Goal: Information Seeking & Learning: Stay updated

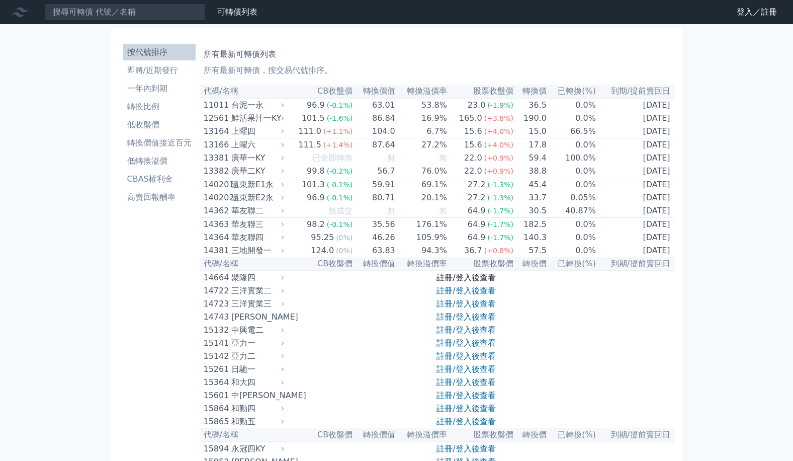
click at [479, 282] on link "註冊/登入後查看" at bounding box center [465, 278] width 59 height 10
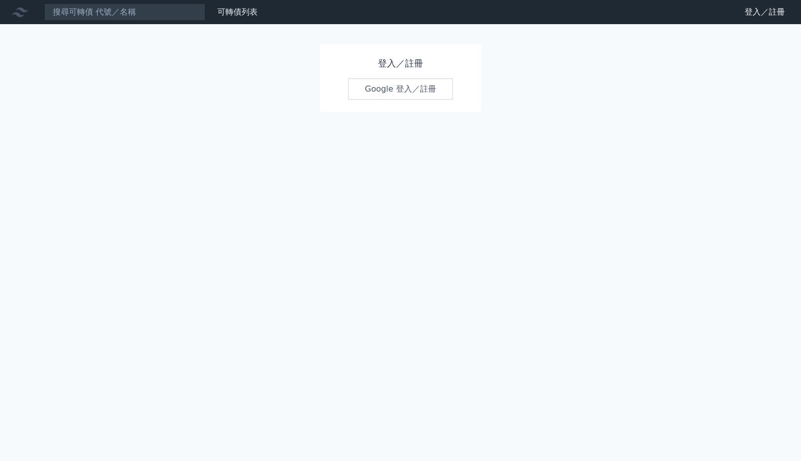
click at [402, 82] on link "Google 登入／註冊" at bounding box center [400, 88] width 105 height 21
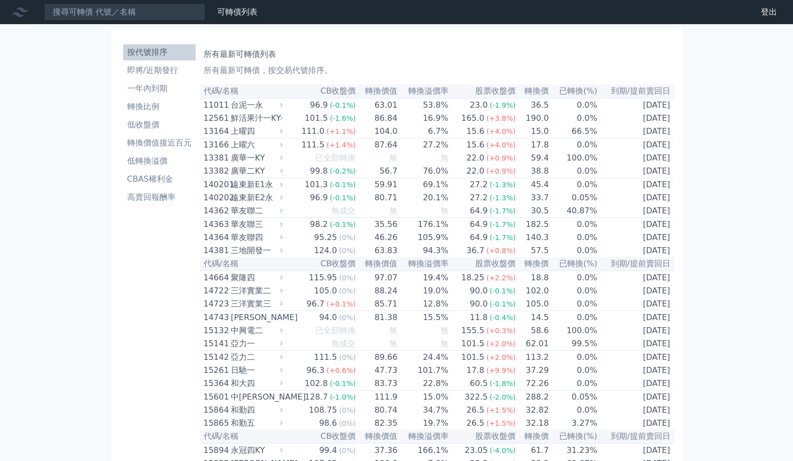
click at [175, 75] on li "即將/近期發行" at bounding box center [159, 70] width 72 height 12
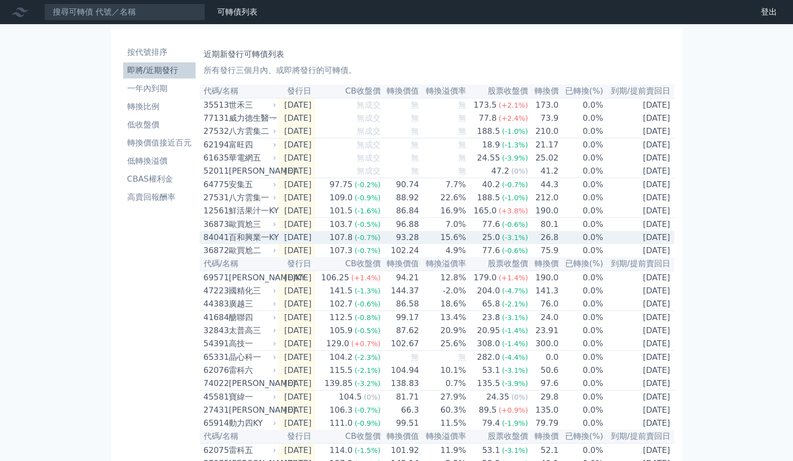
click at [341, 244] on td "107.8 (-0.7%)" at bounding box center [347, 237] width 65 height 13
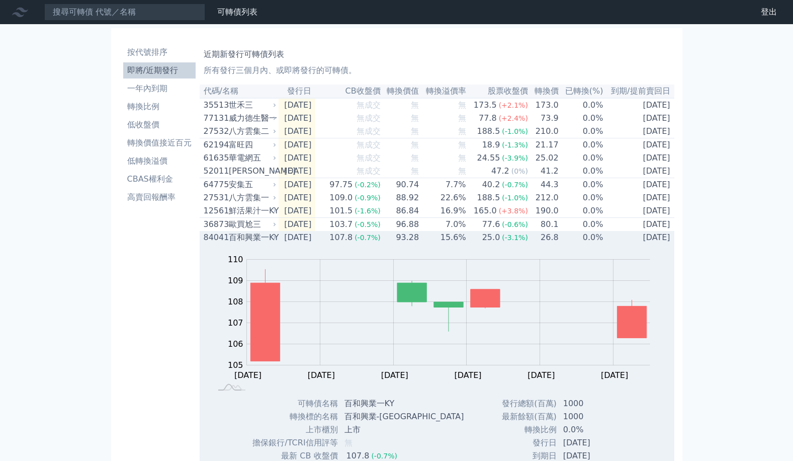
click at [368, 243] on div "(-0.7%)" at bounding box center [367, 237] width 26 height 12
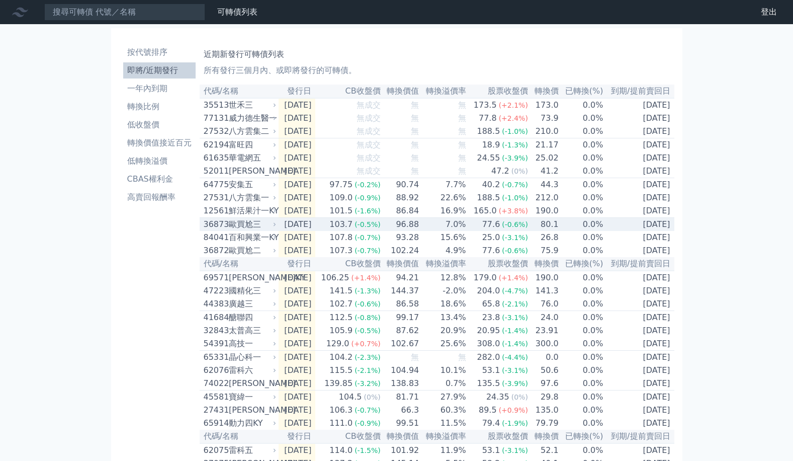
click at [354, 230] on div "103.7" at bounding box center [340, 224] width 27 height 12
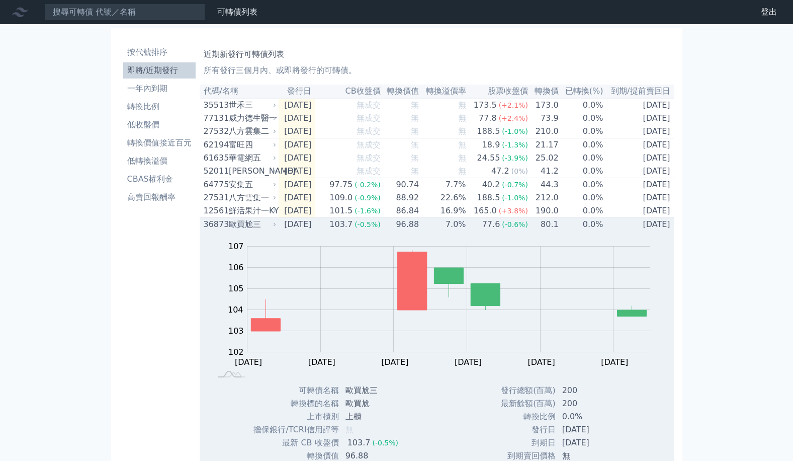
click at [354, 230] on div "103.7" at bounding box center [340, 224] width 27 height 12
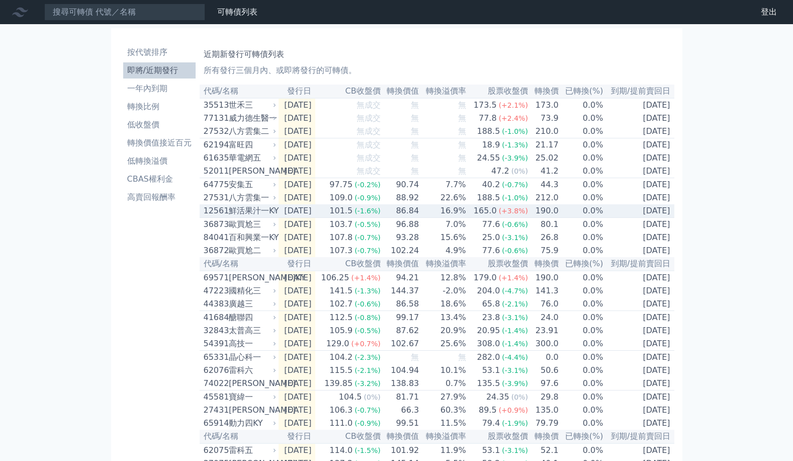
click at [371, 215] on span "(-1.6%)" at bounding box center [367, 211] width 26 height 8
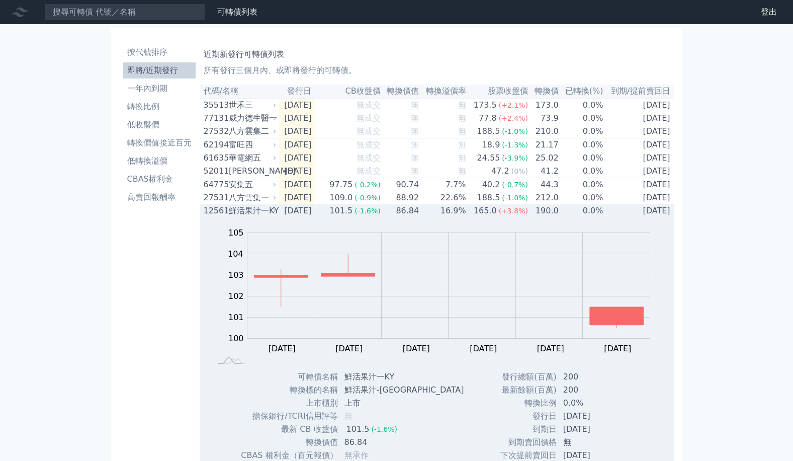
click at [371, 215] on span "(-1.6%)" at bounding box center [367, 211] width 26 height 8
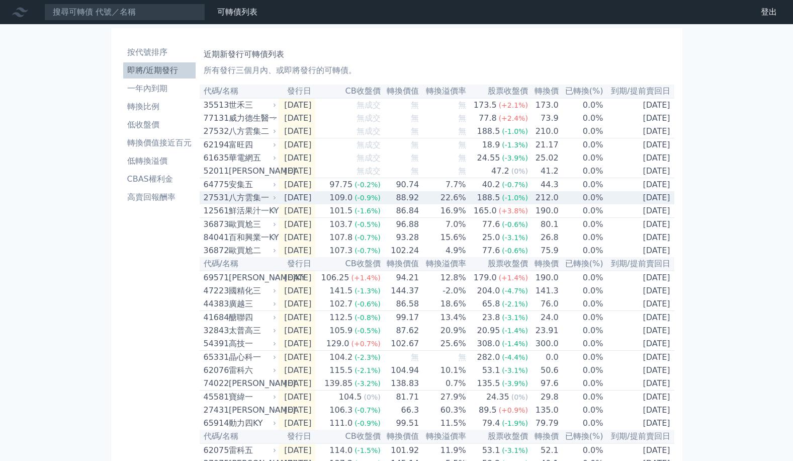
click at [379, 202] on span "(-0.9%)" at bounding box center [367, 198] width 26 height 8
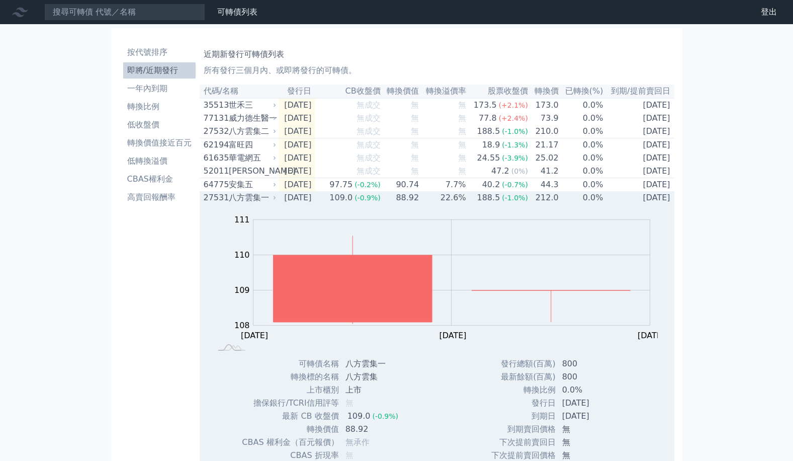
click at [379, 202] on span "(-0.9%)" at bounding box center [367, 198] width 26 height 8
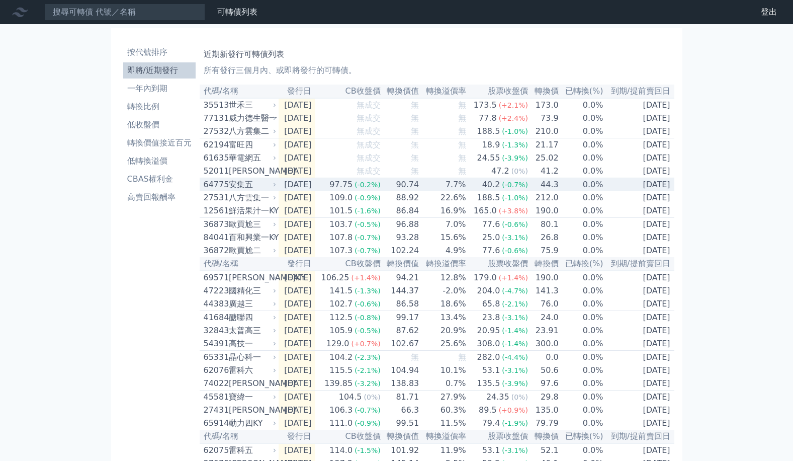
click at [381, 191] on div "(-0.2%)" at bounding box center [367, 185] width 26 height 12
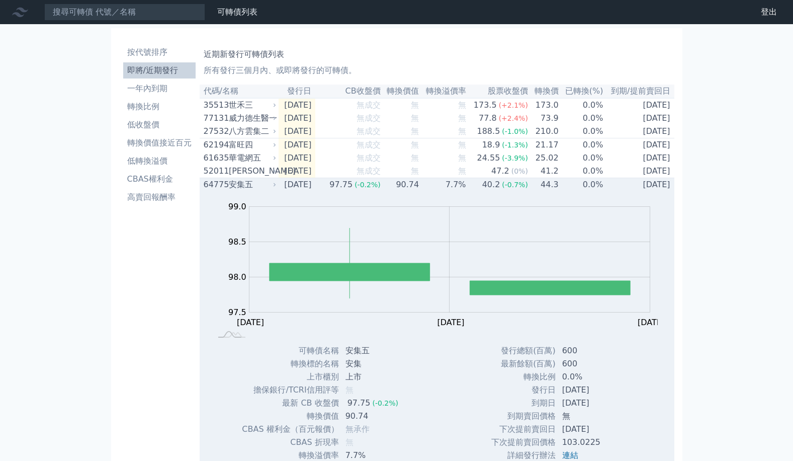
click at [381, 191] on div "(-0.2%)" at bounding box center [367, 185] width 26 height 12
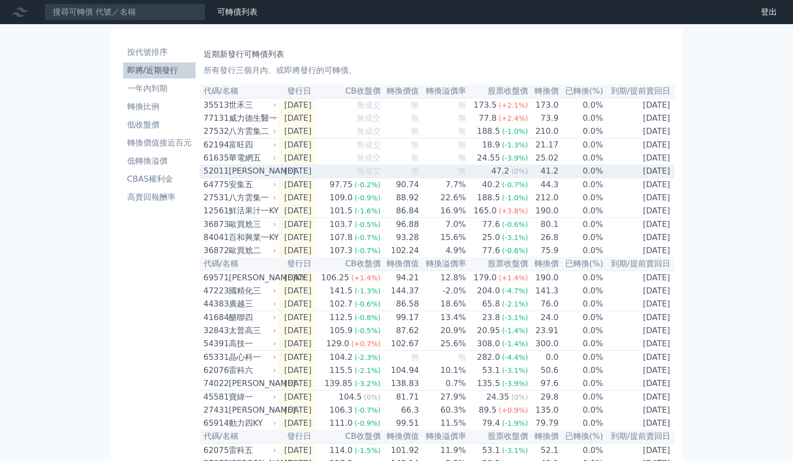
click at [394, 178] on td "無" at bounding box center [400, 171] width 39 height 14
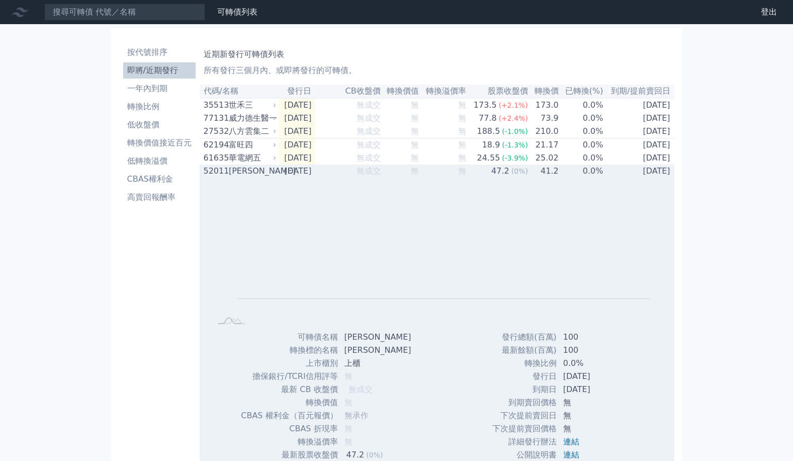
click at [394, 177] on td "無" at bounding box center [400, 170] width 39 height 13
